Goal: Task Accomplishment & Management: Complete application form

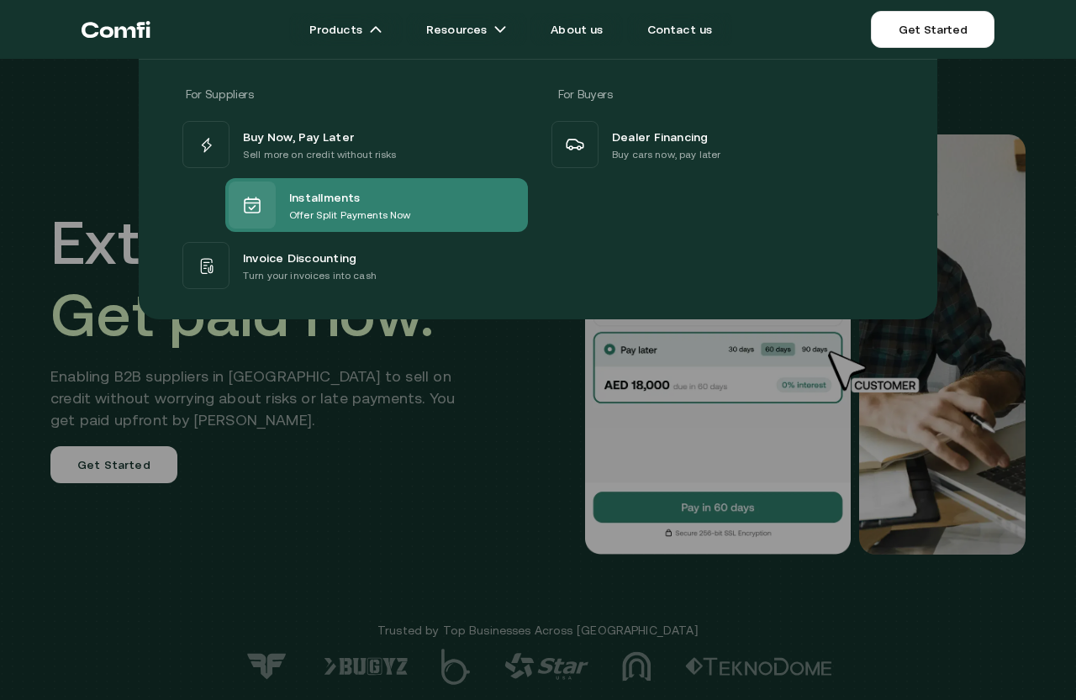
click at [288, 208] on div "Installments Offer Split Payments Now" at bounding box center [320, 205] width 182 height 47
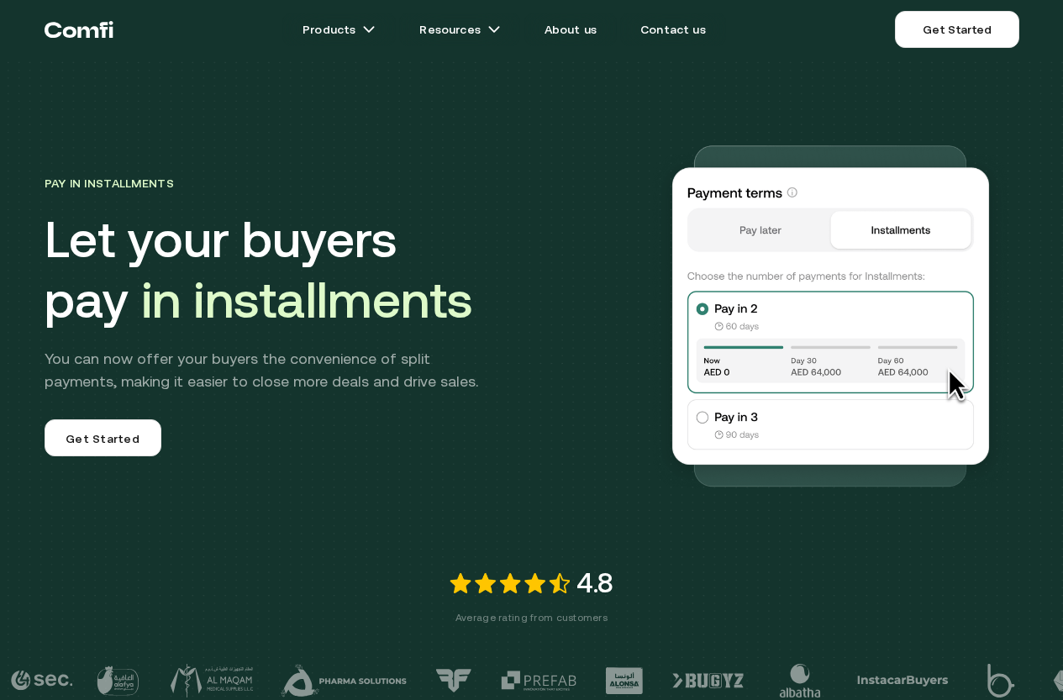
click at [161, 404] on div "Pay in Installments Let your buyers pay in installments You can now offer your …" at bounding box center [331, 314] width 572 height 284
click at [131, 442] on span "Get Started" at bounding box center [103, 440] width 74 height 20
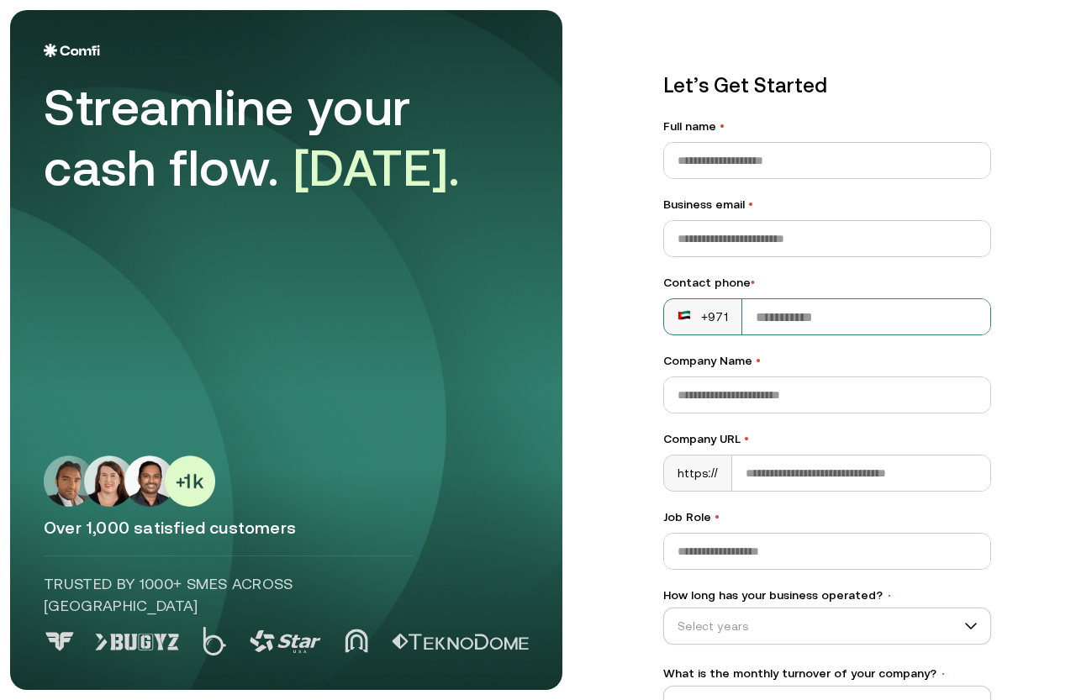
scroll to position [113, 0]
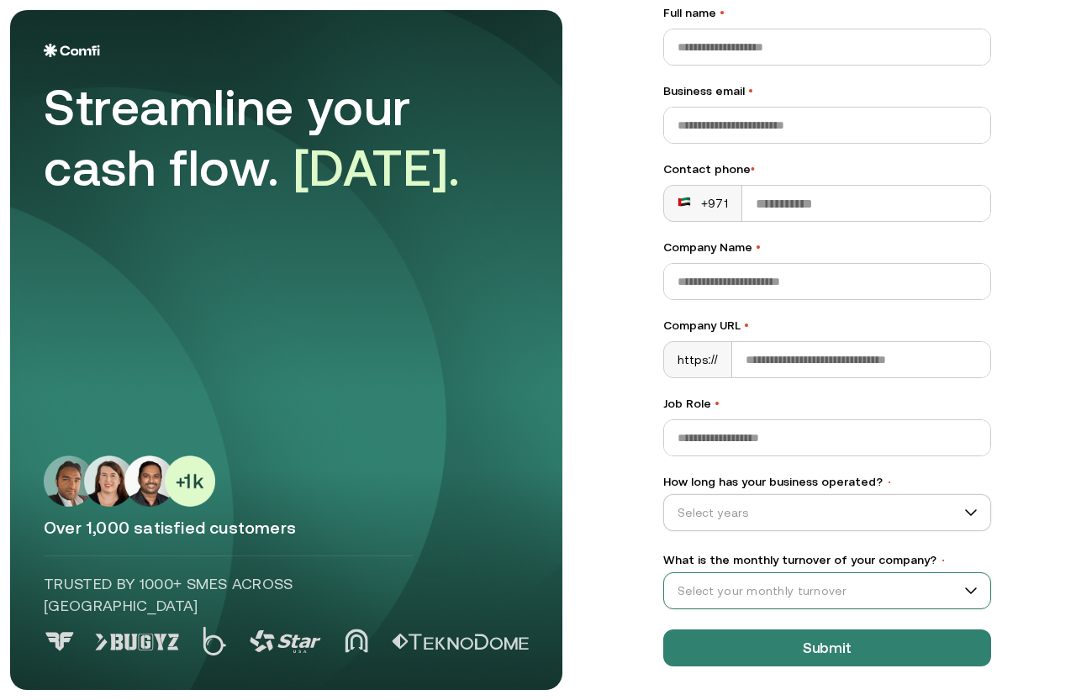
click at [845, 589] on input "What is the monthly turnover of your company? •" at bounding box center [819, 590] width 311 height 25
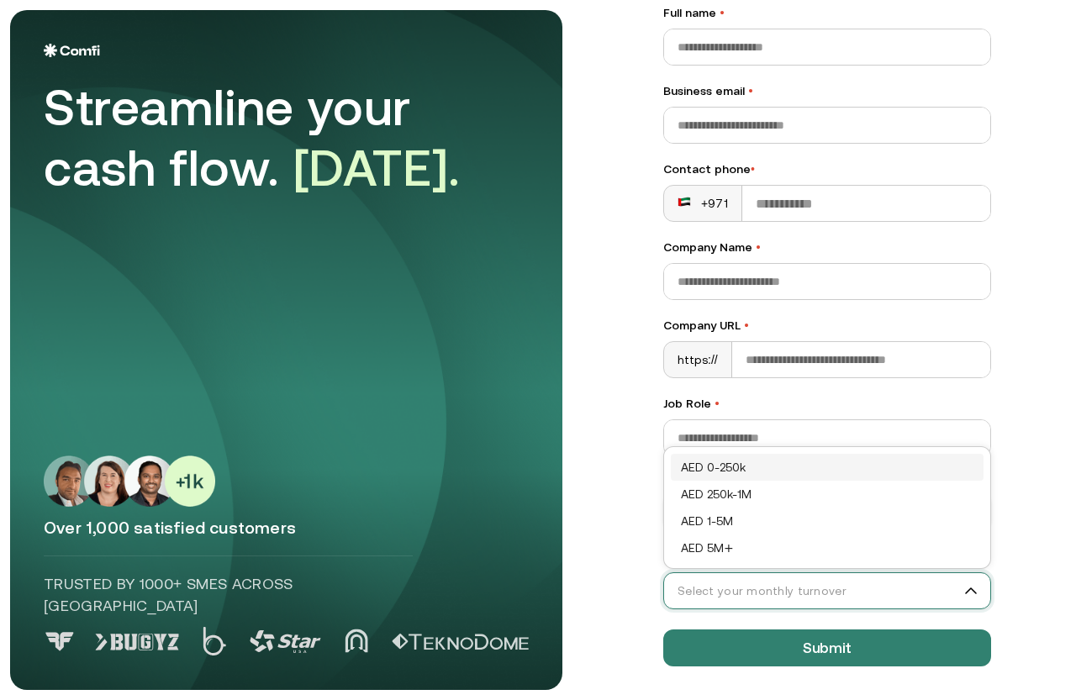
click at [845, 589] on input "What is the monthly turnover of your company? •" at bounding box center [819, 590] width 311 height 25
